Goal: Information Seeking & Learning: Learn about a topic

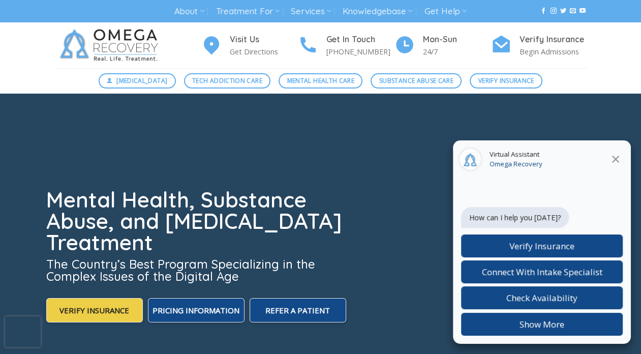
click at [611, 163] on icon at bounding box center [616, 159] width 12 height 12
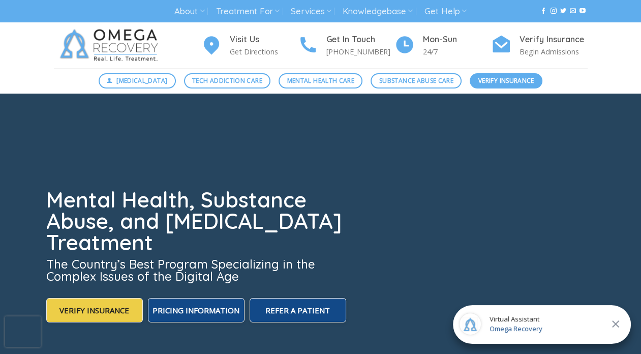
click at [506, 81] on span "Verify Insurance" at bounding box center [507, 81] width 56 height 10
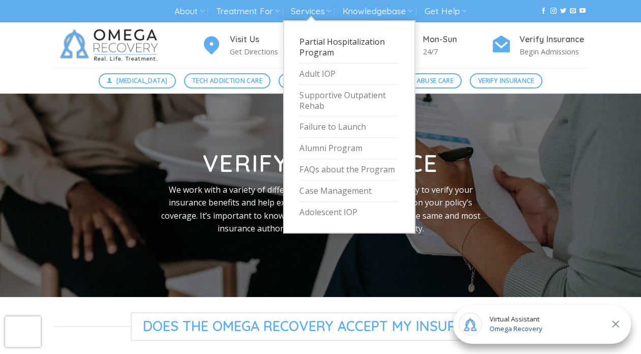
click at [325, 48] on link "Partial Hospitalization Program" at bounding box center [350, 48] width 100 height 32
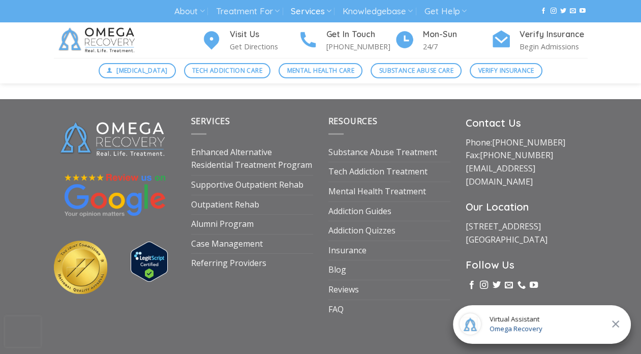
scroll to position [2986, 0]
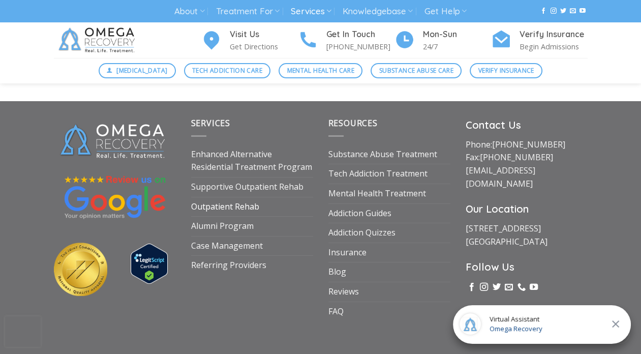
click at [244, 197] on link "Outpatient Rehab" at bounding box center [225, 206] width 68 height 19
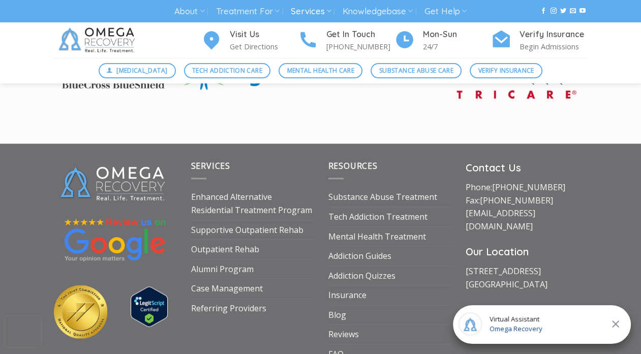
scroll to position [1718, 0]
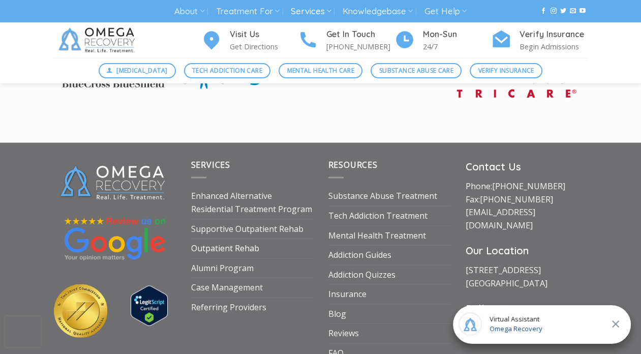
click at [244, 244] on link "Outpatient Rehab" at bounding box center [225, 248] width 68 height 19
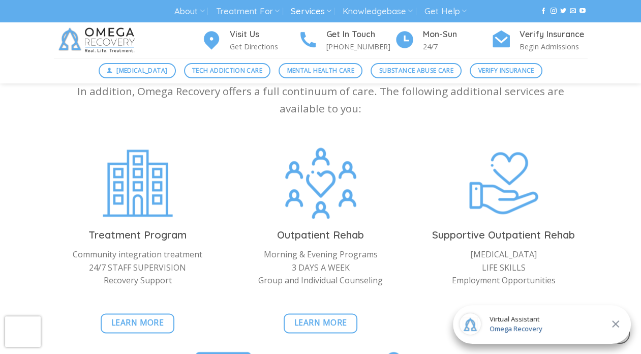
scroll to position [962, 0]
